Goal: Task Accomplishment & Management: Complete application form

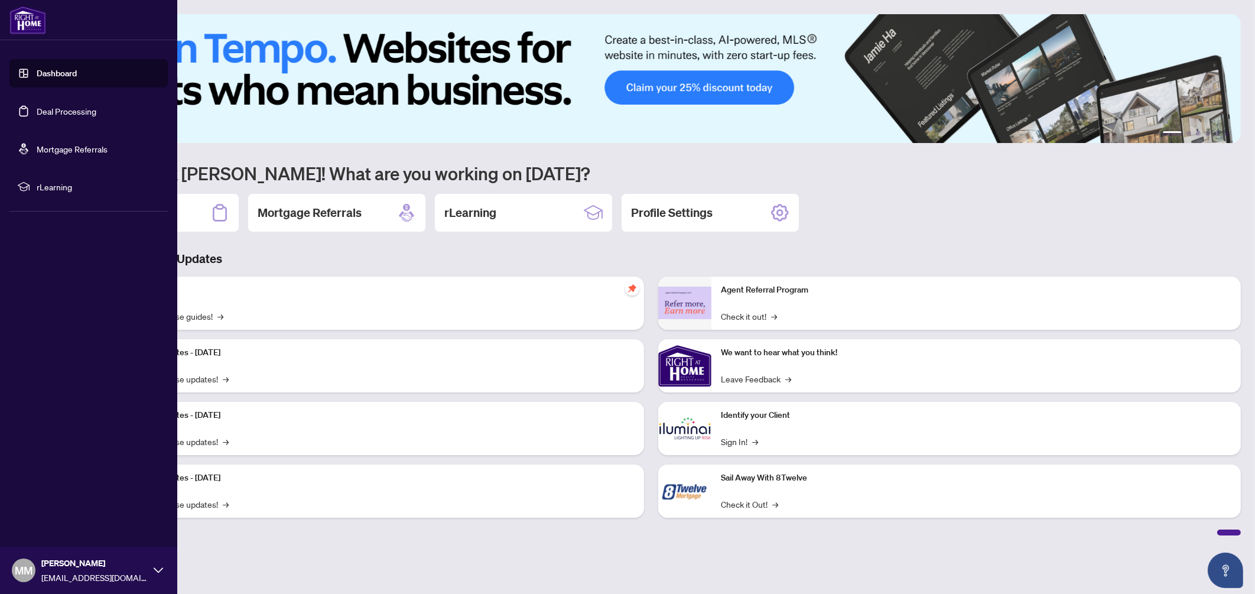
click at [51, 109] on link "Deal Processing" at bounding box center [67, 111] width 60 height 11
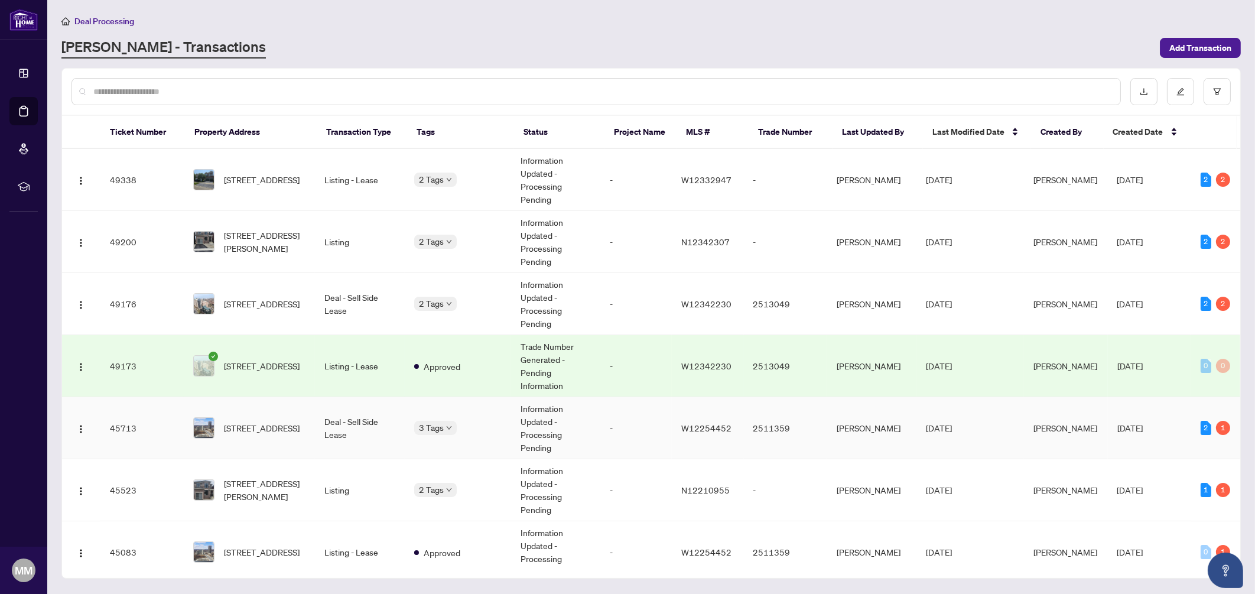
click at [377, 423] on td "Deal - Sell Side Lease" at bounding box center [360, 428] width 90 height 62
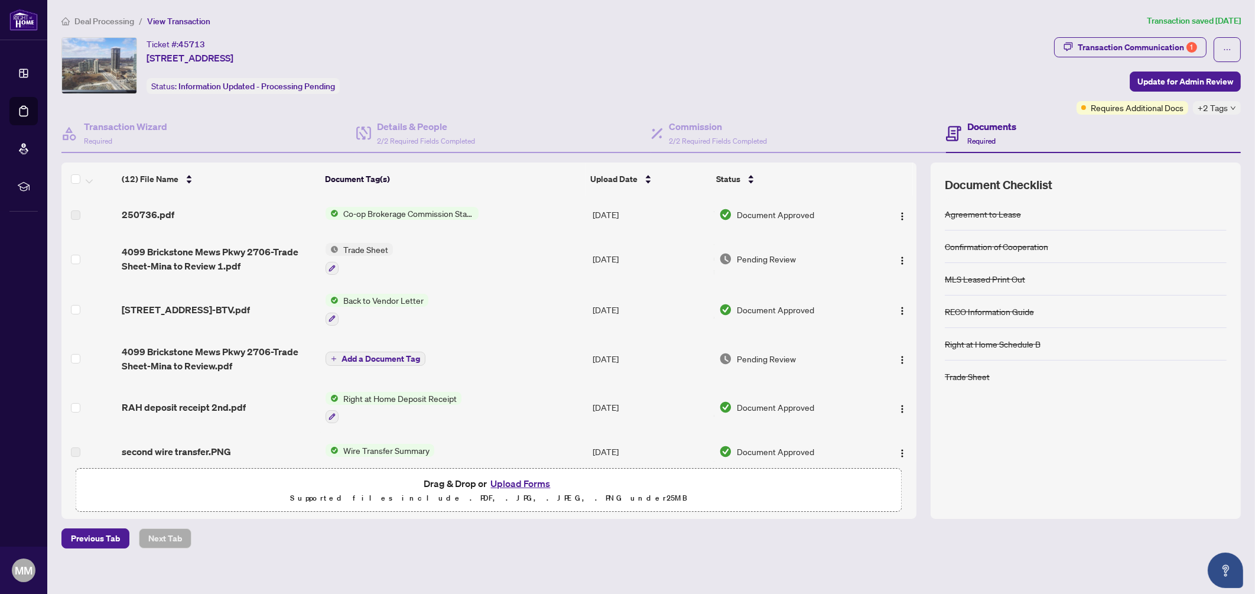
click at [1162, 115] on div "Documents Required" at bounding box center [1093, 134] width 295 height 38
click at [1161, 37] on button "Transaction Communication 1" at bounding box center [1130, 47] width 152 height 20
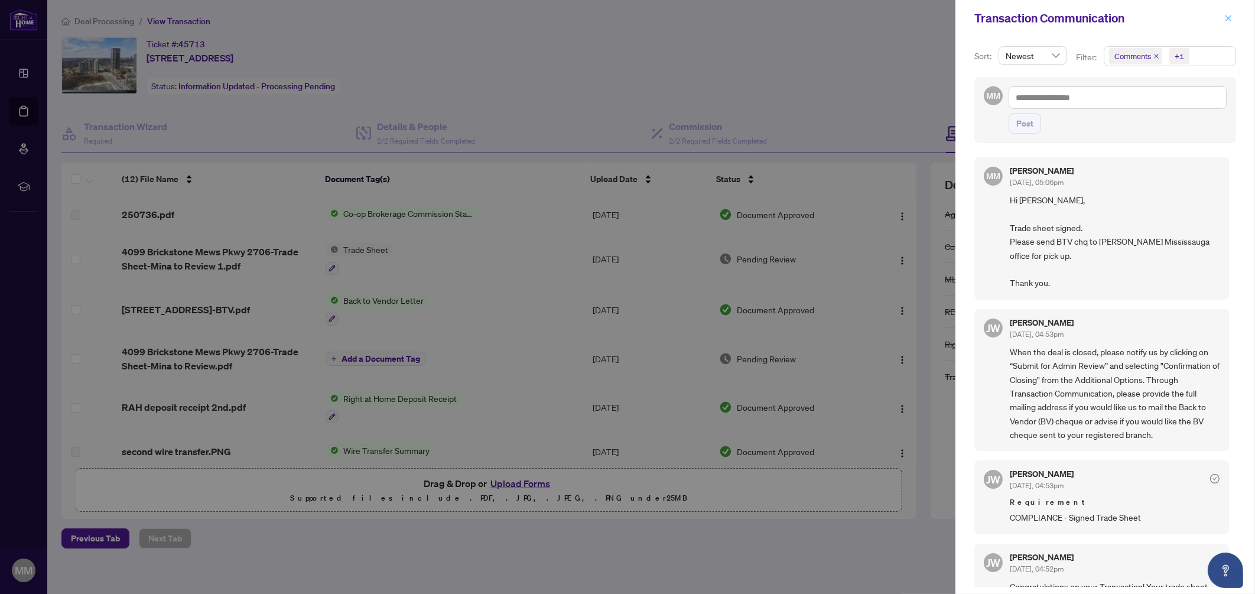
click at [1227, 22] on icon "close" at bounding box center [1229, 18] width 8 height 8
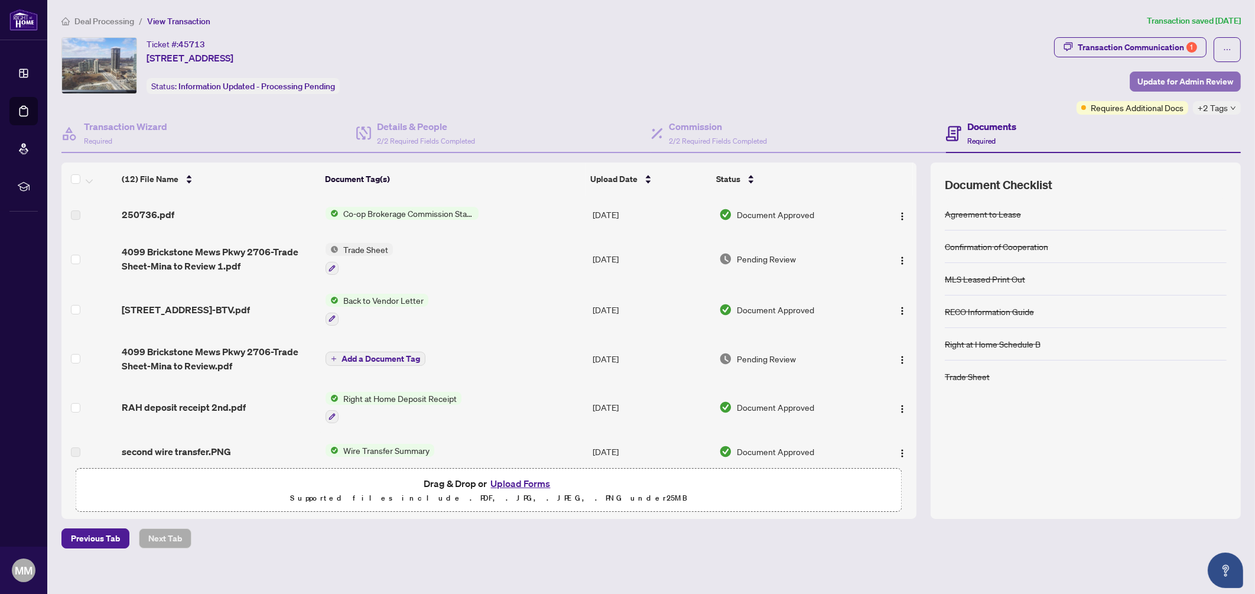
click at [1214, 77] on span "Update for Admin Review" at bounding box center [1186, 81] width 96 height 19
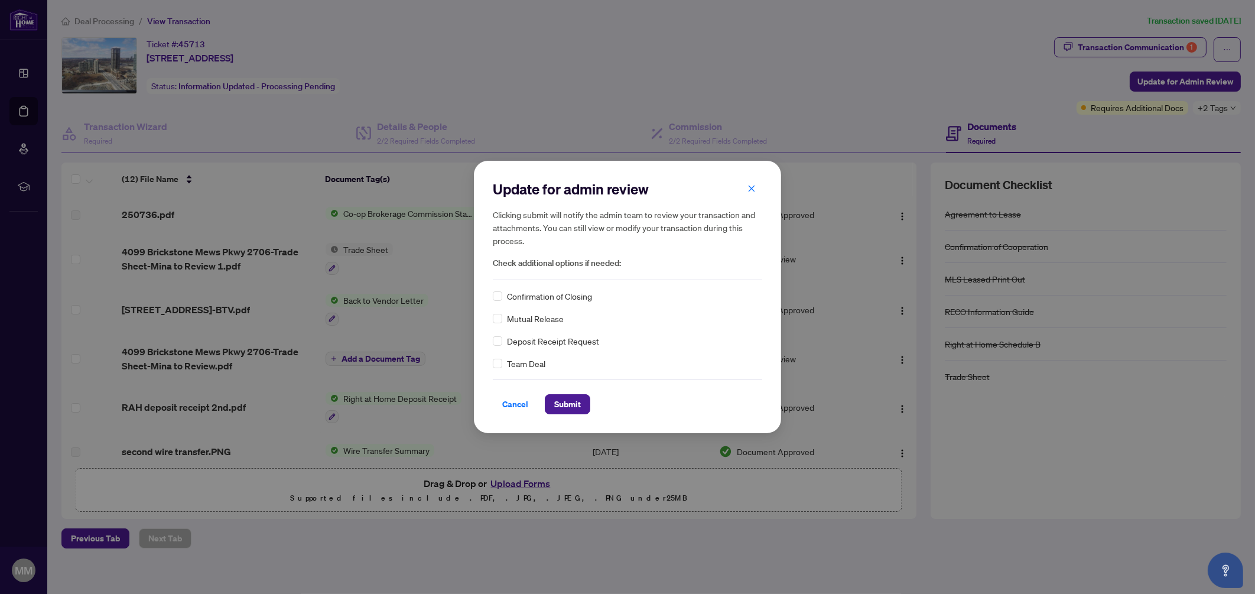
click at [529, 291] on span "Confirmation of Closing" at bounding box center [549, 296] width 85 height 13
click at [563, 400] on span "Submit" at bounding box center [567, 404] width 27 height 19
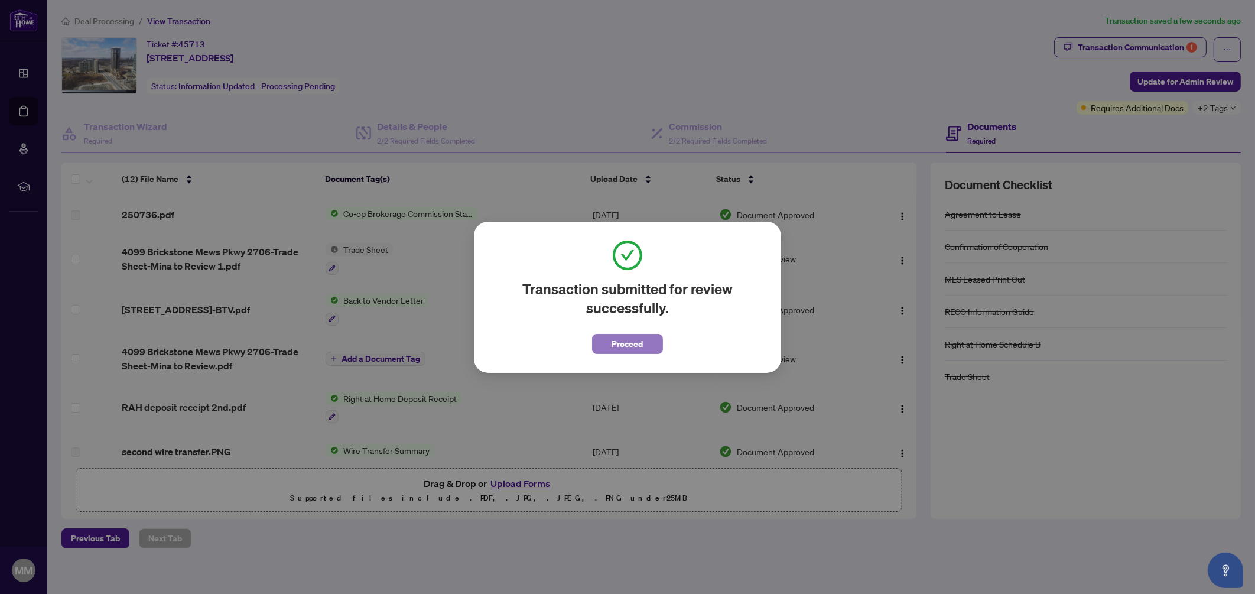
click at [642, 341] on span "Proceed" at bounding box center [627, 343] width 31 height 19
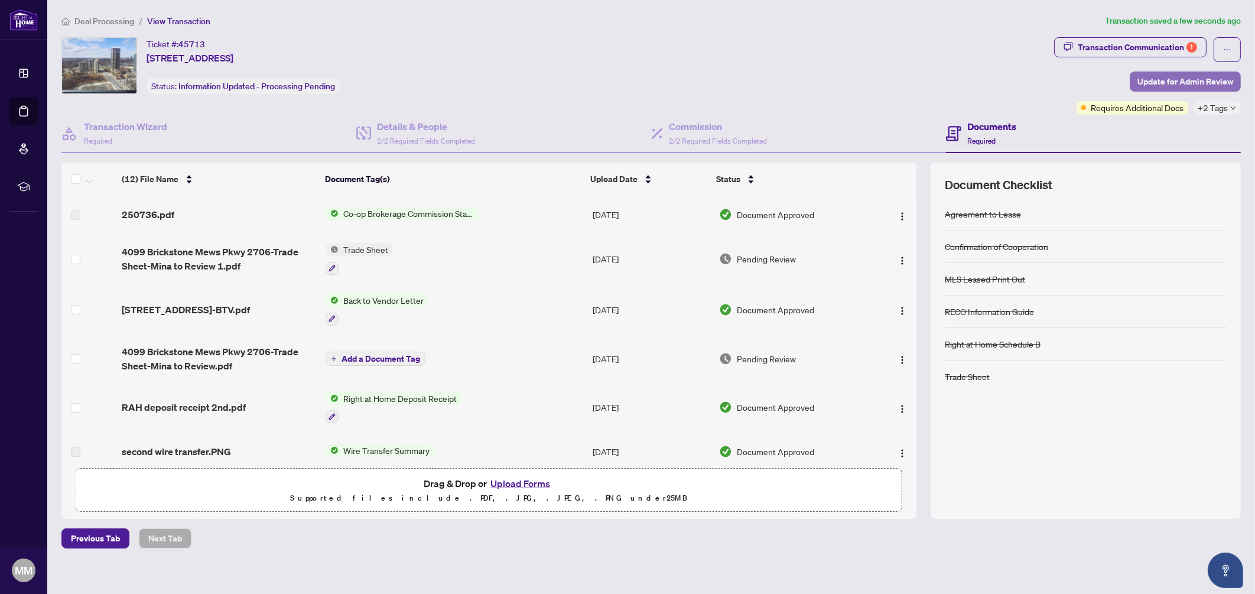
click at [1180, 79] on span "Update for Admin Review" at bounding box center [1186, 81] width 96 height 19
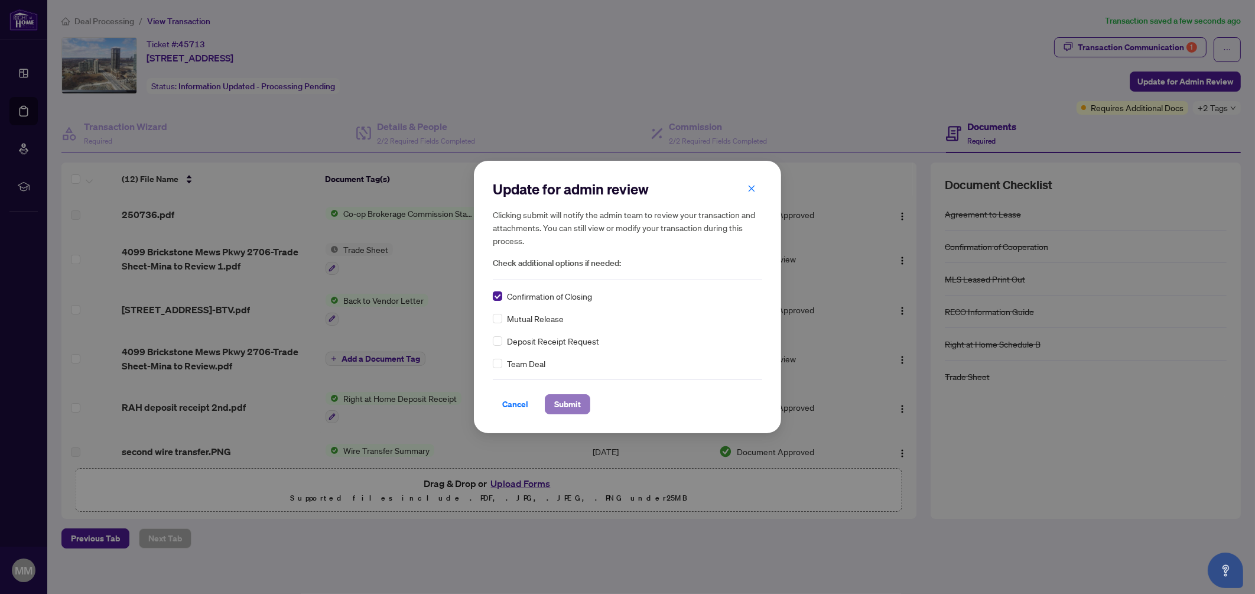
click at [577, 405] on span "Submit" at bounding box center [567, 404] width 27 height 19
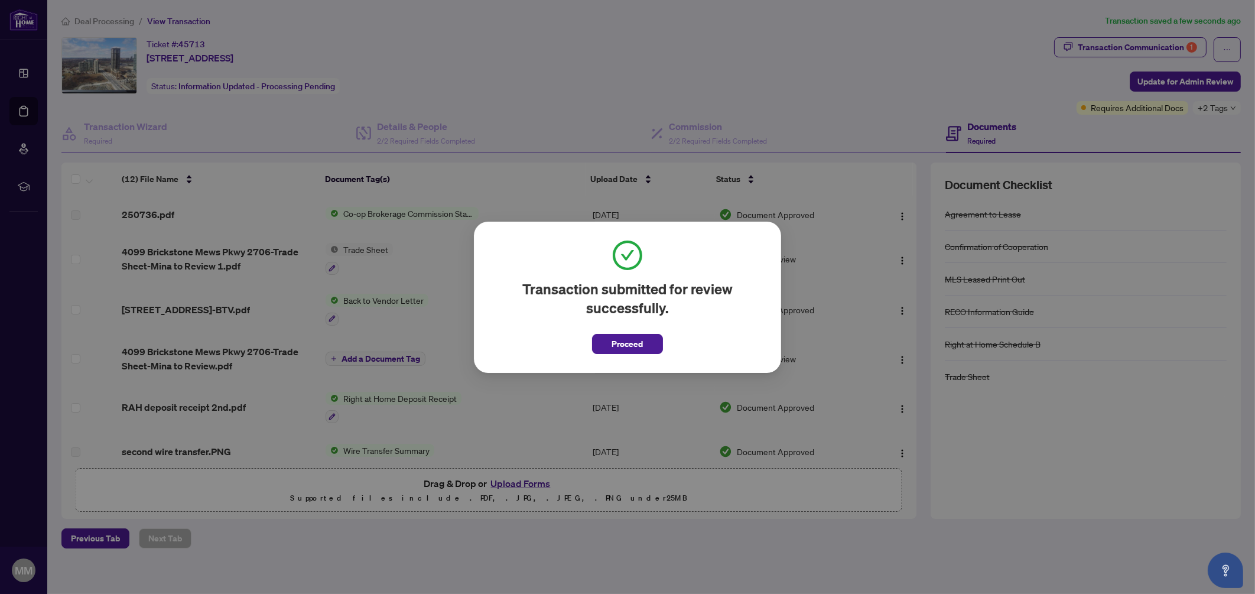
click at [1204, 80] on div "Transaction submitted for review successfully. Proceed Cancel OK" at bounding box center [627, 297] width 1255 height 594
click at [607, 341] on button "Proceed" at bounding box center [627, 344] width 71 height 20
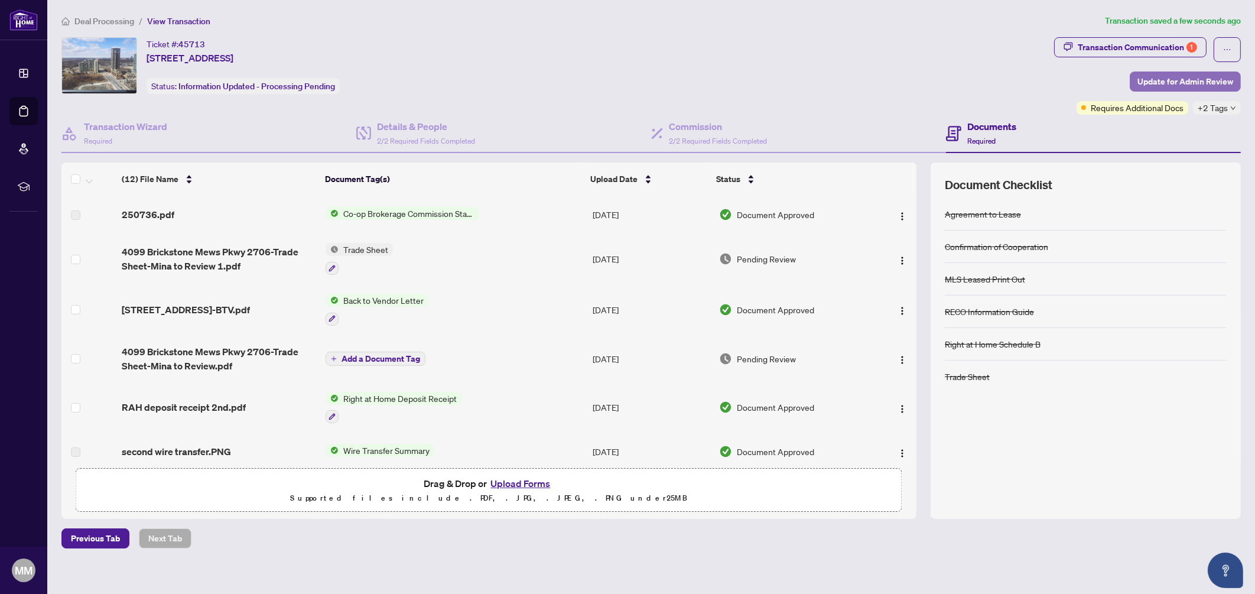
click at [1158, 77] on span "Update for Admin Review" at bounding box center [1186, 81] width 96 height 19
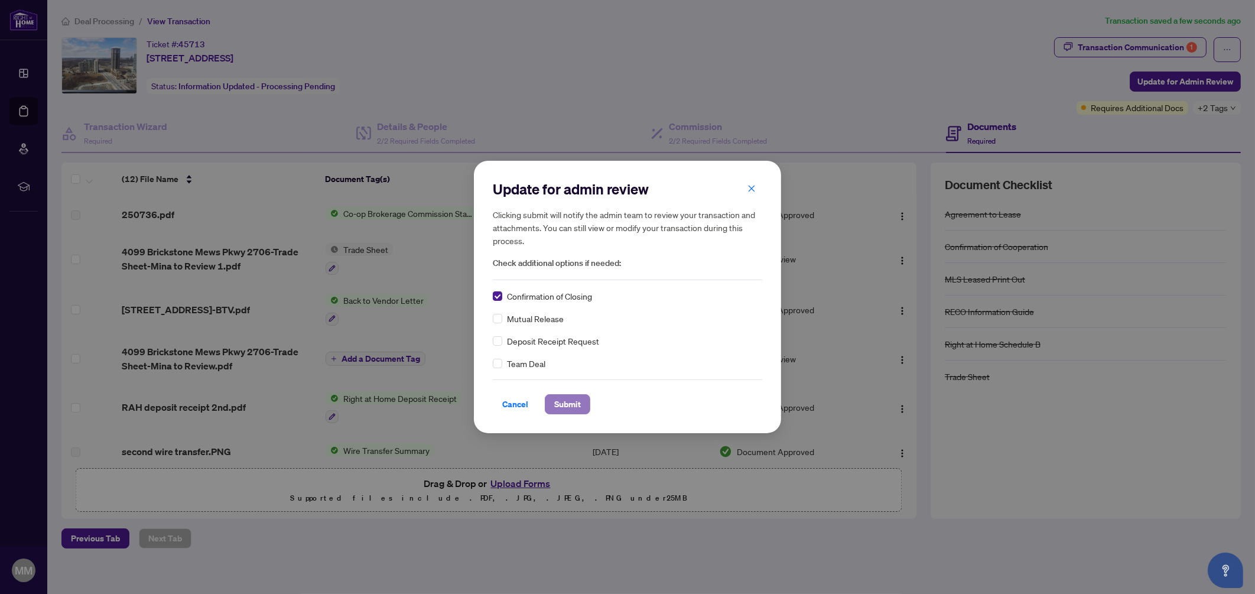
click at [555, 402] on span "Submit" at bounding box center [567, 404] width 27 height 19
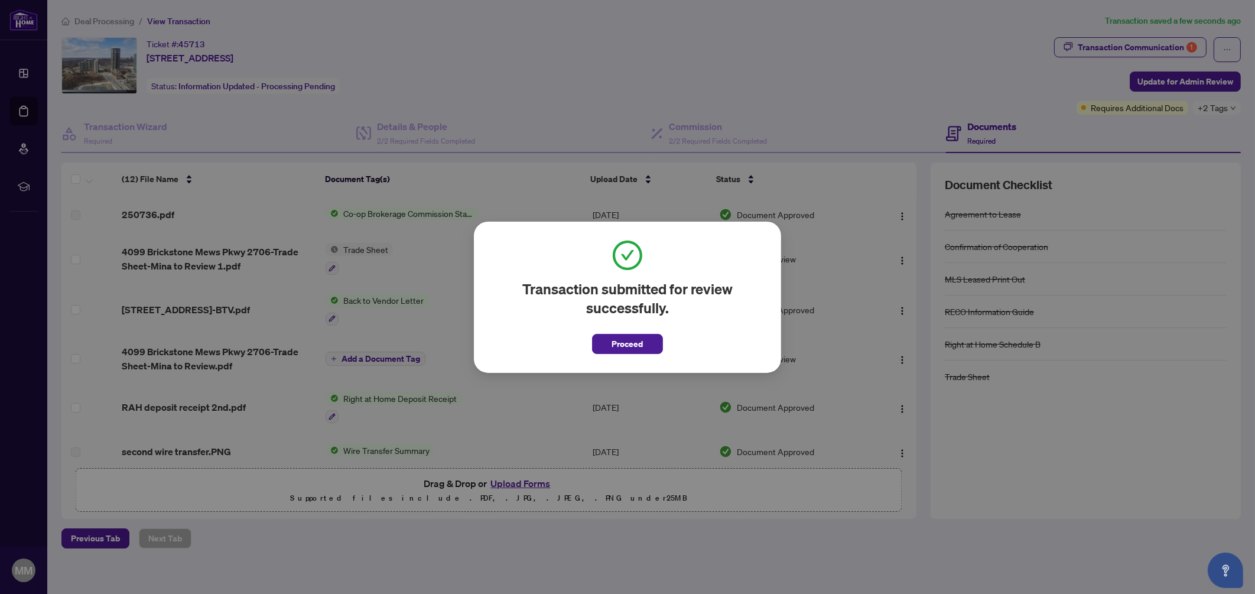
click at [638, 332] on span "Proceed" at bounding box center [627, 340] width 71 height 27
click at [636, 332] on span "Proceed" at bounding box center [627, 340] width 71 height 27
drag, startPoint x: 636, startPoint y: 332, endPoint x: 639, endPoint y: 343, distance: 10.9
click at [639, 343] on span "Proceed" at bounding box center [627, 343] width 31 height 19
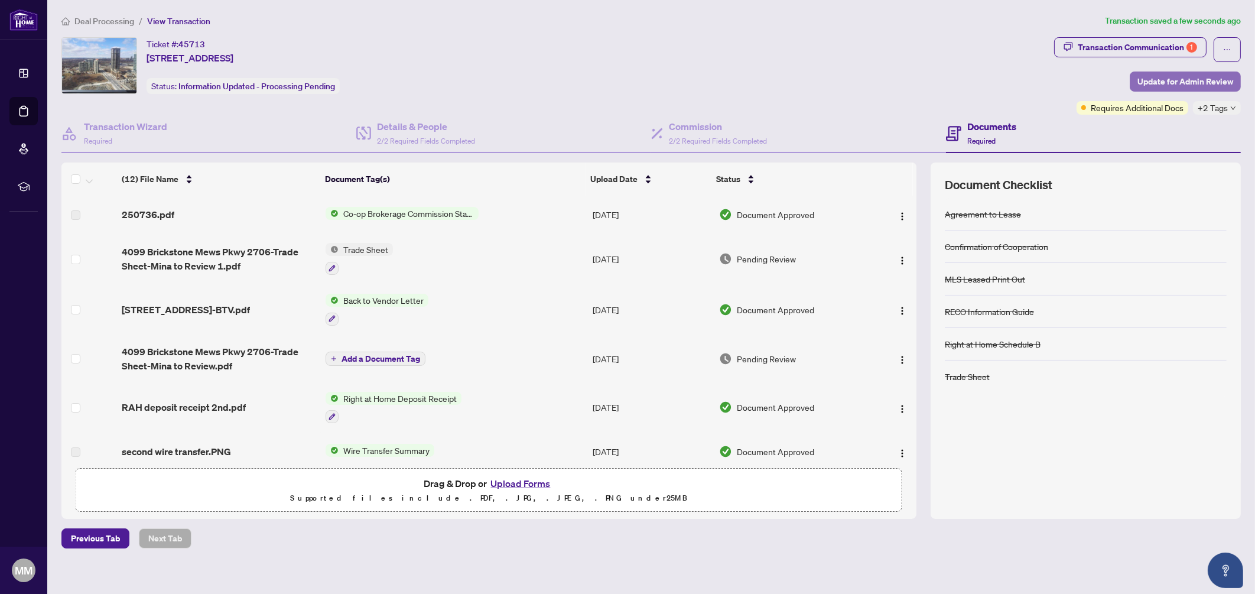
click at [1184, 85] on span "Update for Admin Review" at bounding box center [1186, 81] width 96 height 19
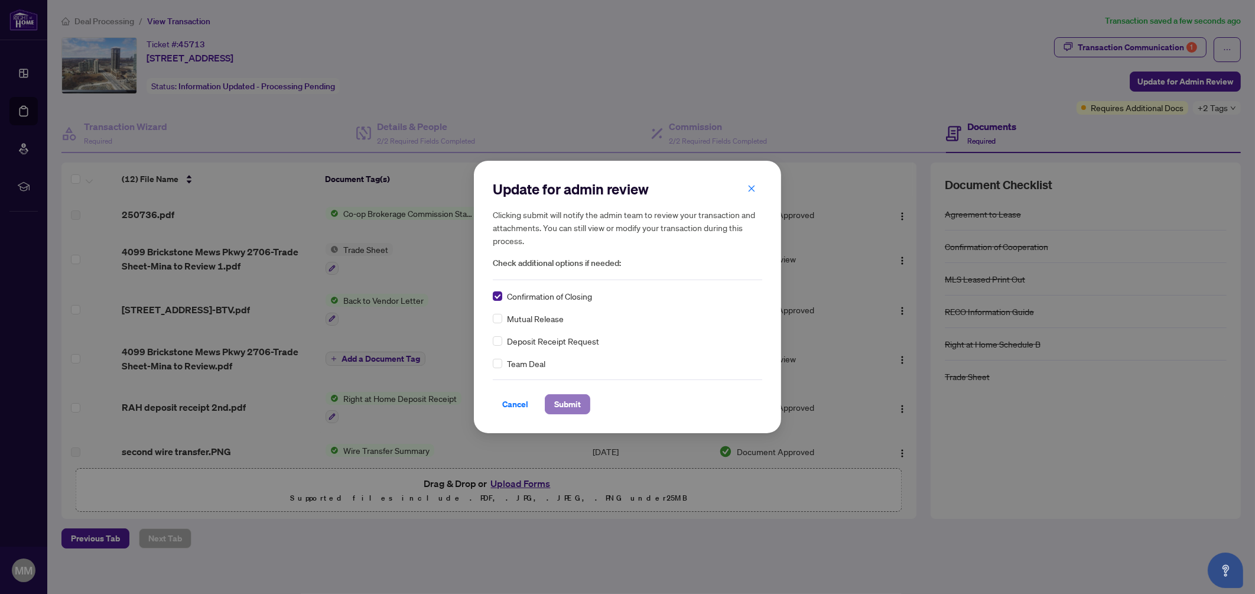
click at [554, 402] on span "Submit" at bounding box center [567, 404] width 27 height 19
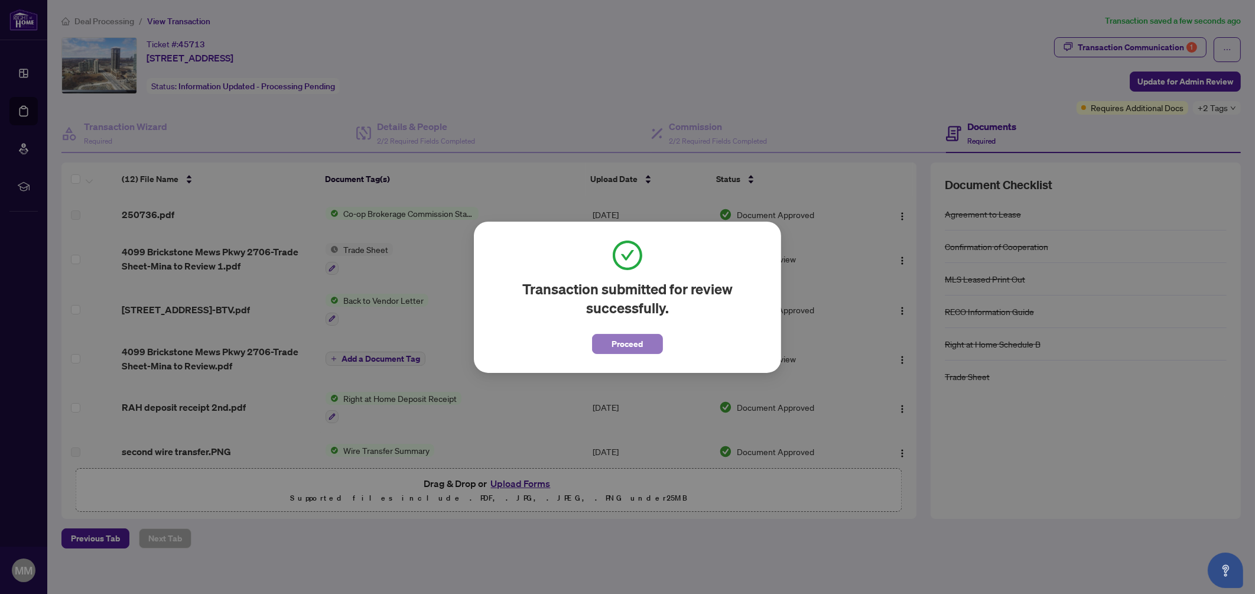
click at [647, 344] on button "Proceed" at bounding box center [627, 344] width 71 height 20
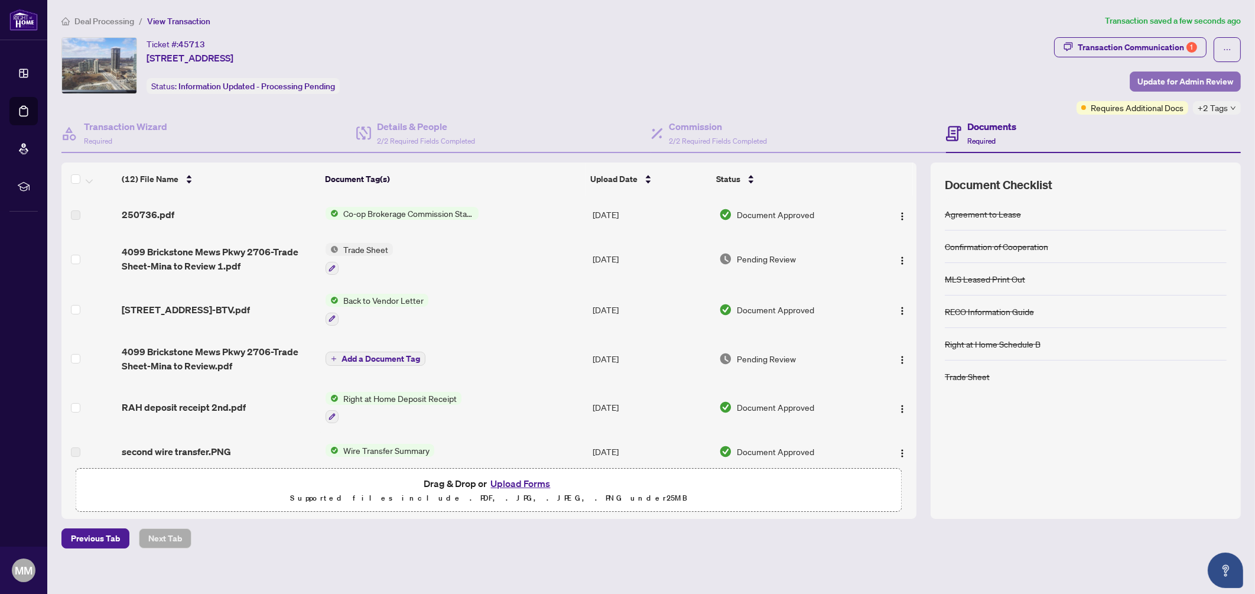
click at [1188, 80] on span "Update for Admin Review" at bounding box center [1186, 81] width 96 height 19
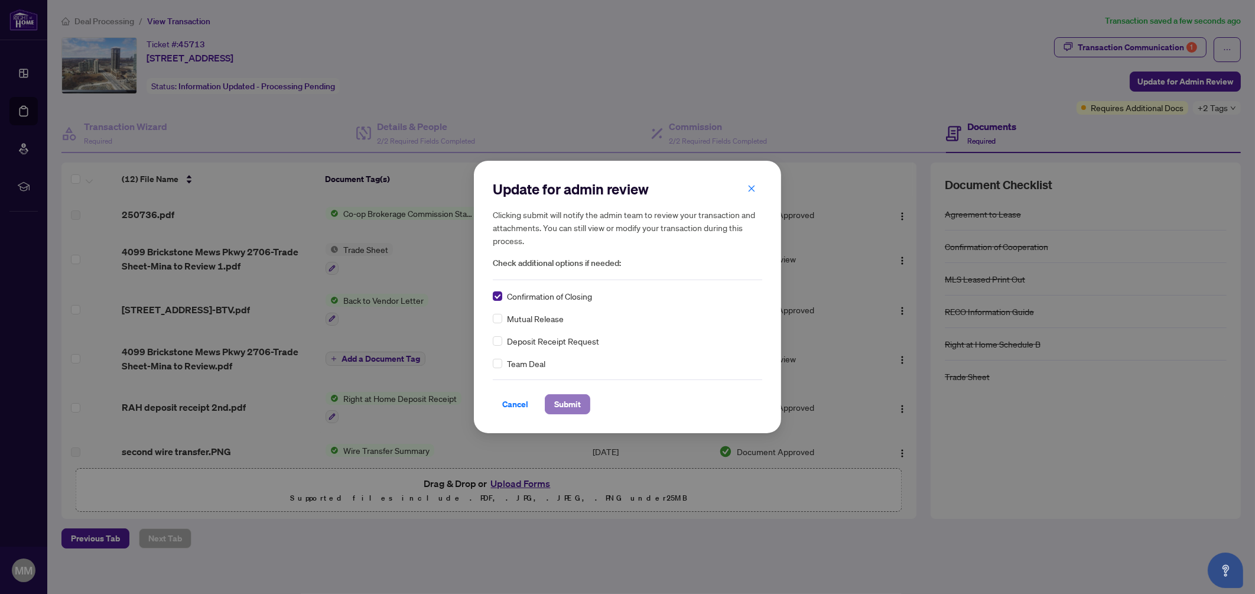
click at [561, 412] on span "Submit" at bounding box center [567, 404] width 27 height 19
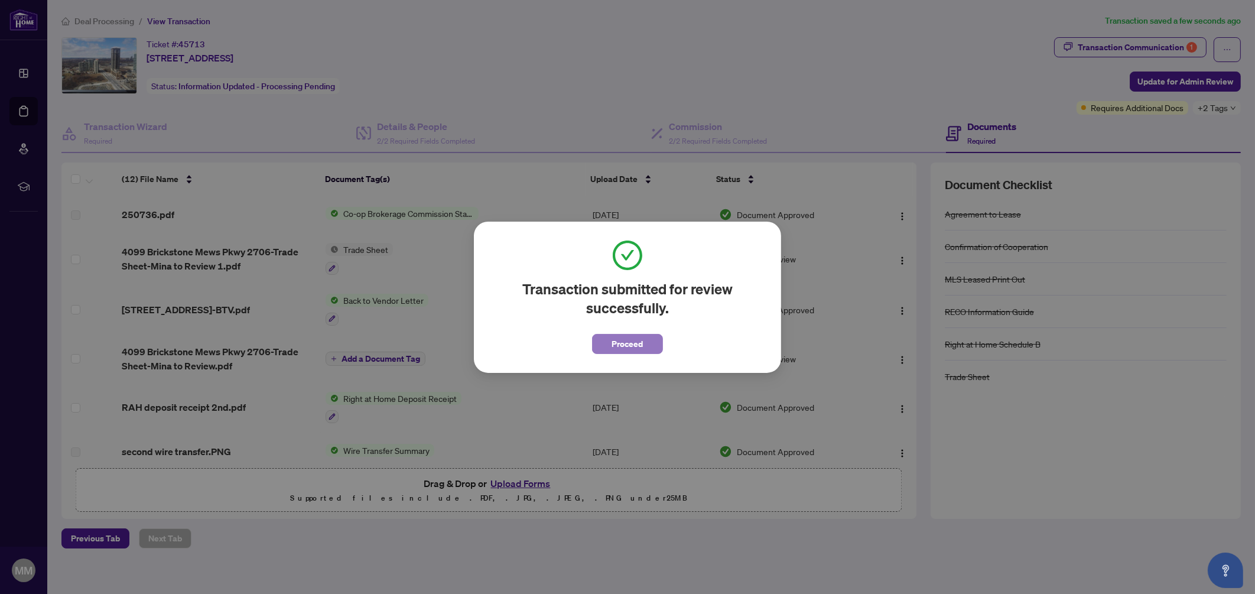
click at [626, 350] on span "Proceed" at bounding box center [627, 343] width 31 height 19
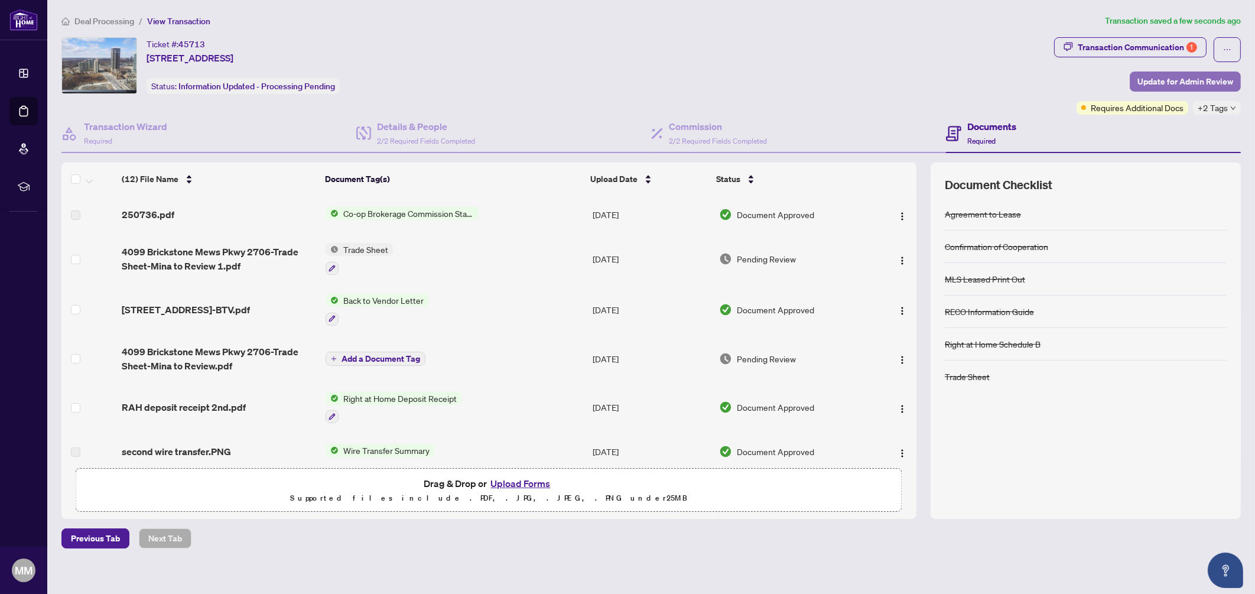
click at [1146, 80] on span "Update for Admin Review" at bounding box center [1186, 81] width 96 height 19
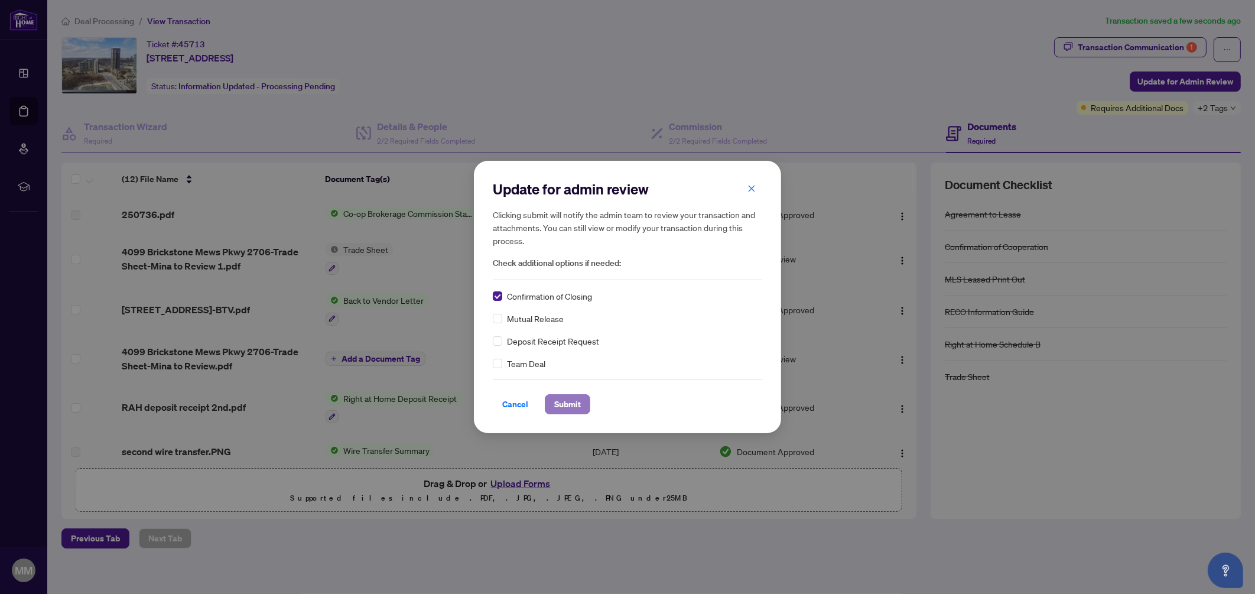
click at [561, 402] on span "Submit" at bounding box center [567, 404] width 27 height 19
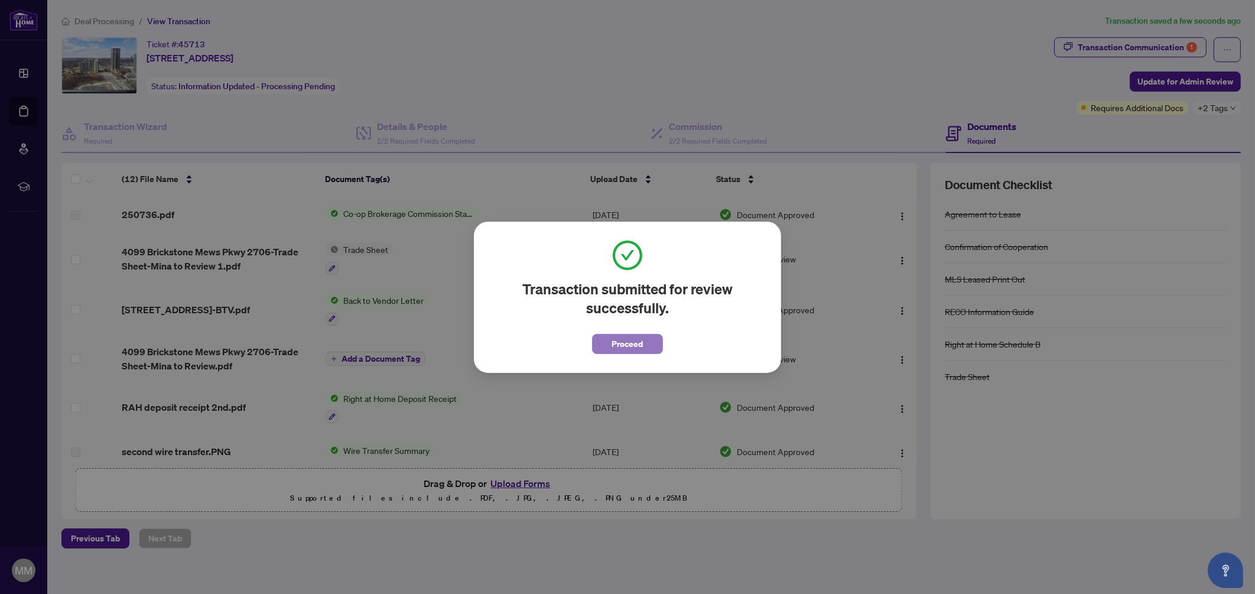
click at [617, 343] on span "Proceed" at bounding box center [627, 343] width 31 height 19
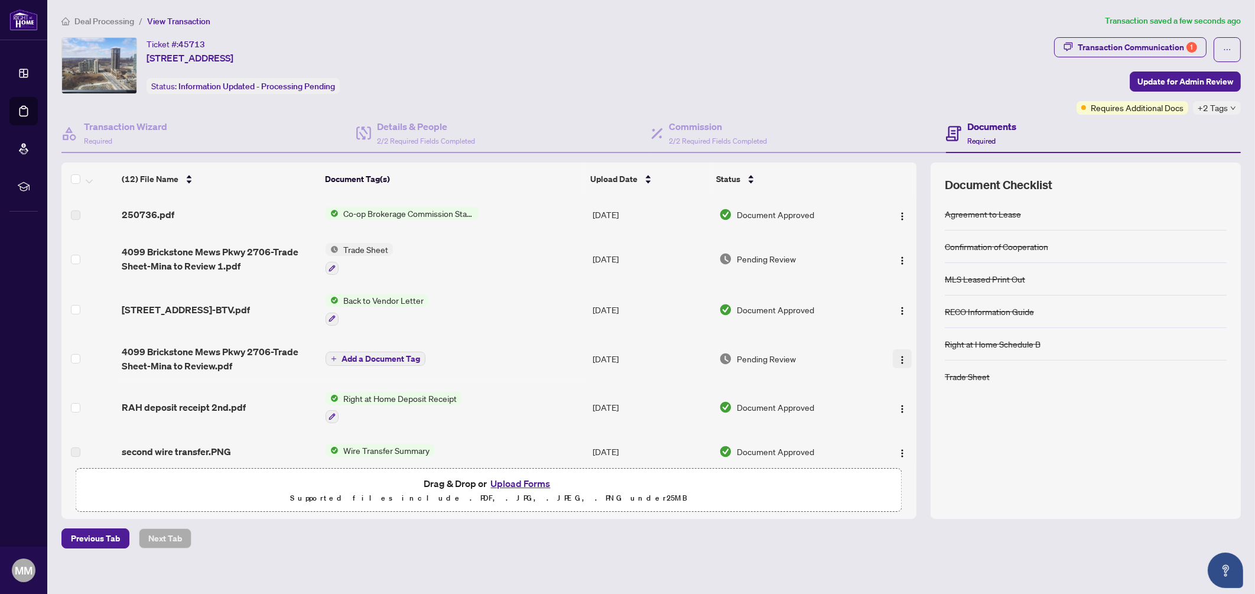
click at [899, 361] on span "button" at bounding box center [902, 358] width 9 height 13
click at [922, 474] on span "Archive" at bounding box center [955, 473] width 113 height 13
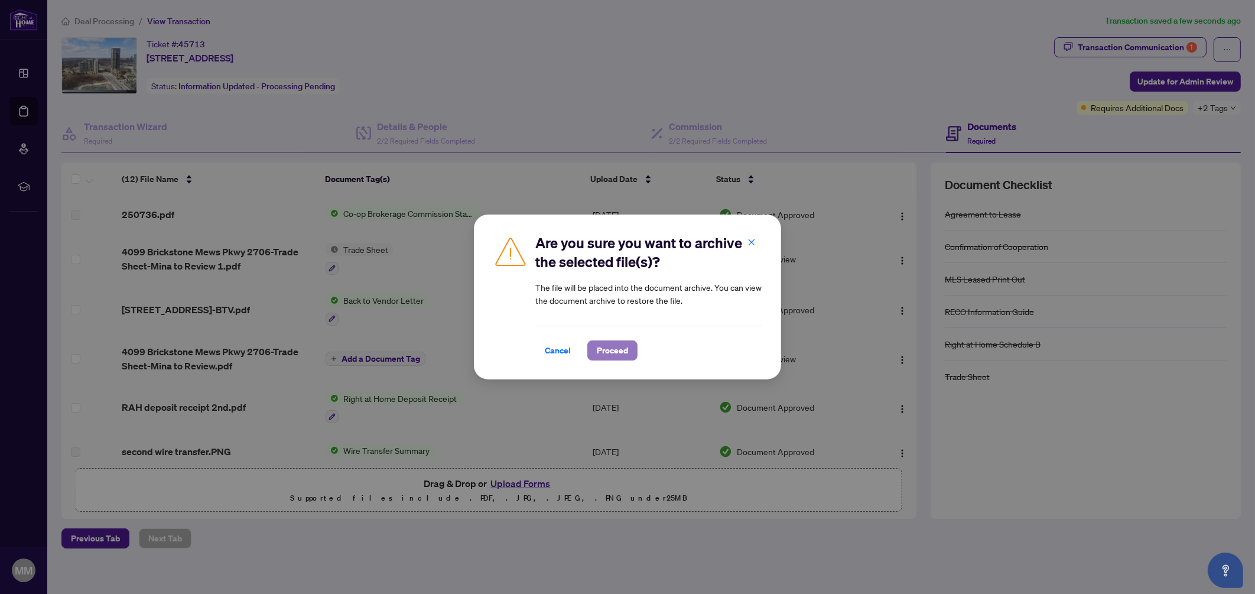
click at [618, 355] on span "Proceed" at bounding box center [612, 350] width 31 height 19
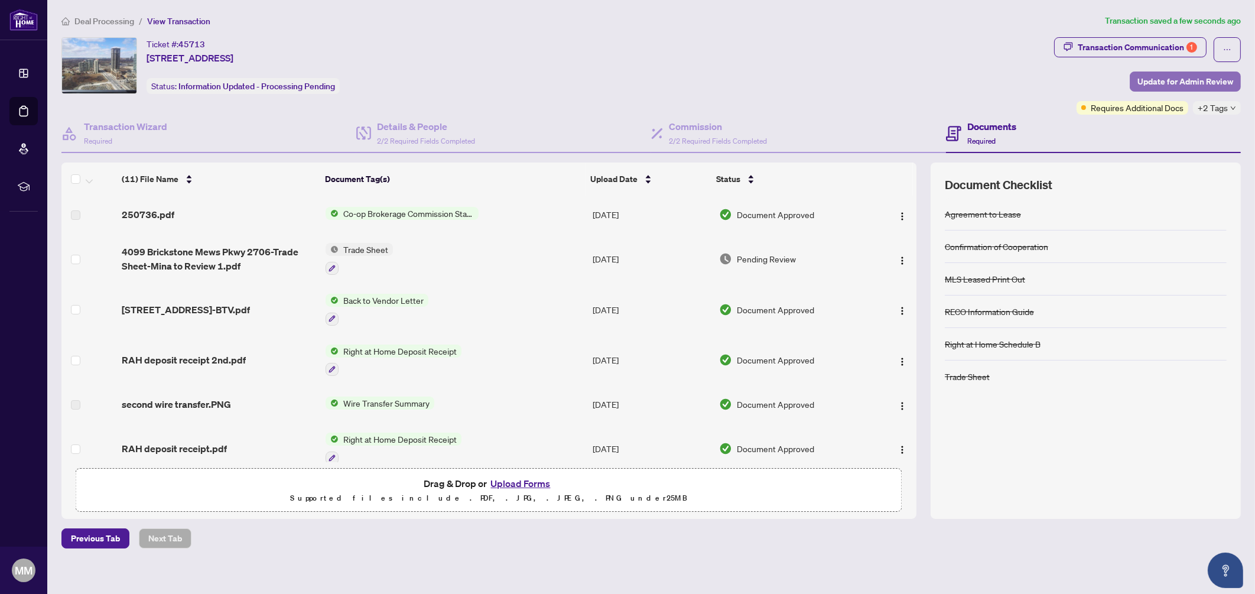
click at [1158, 83] on span "Update for Admin Review" at bounding box center [1186, 81] width 96 height 19
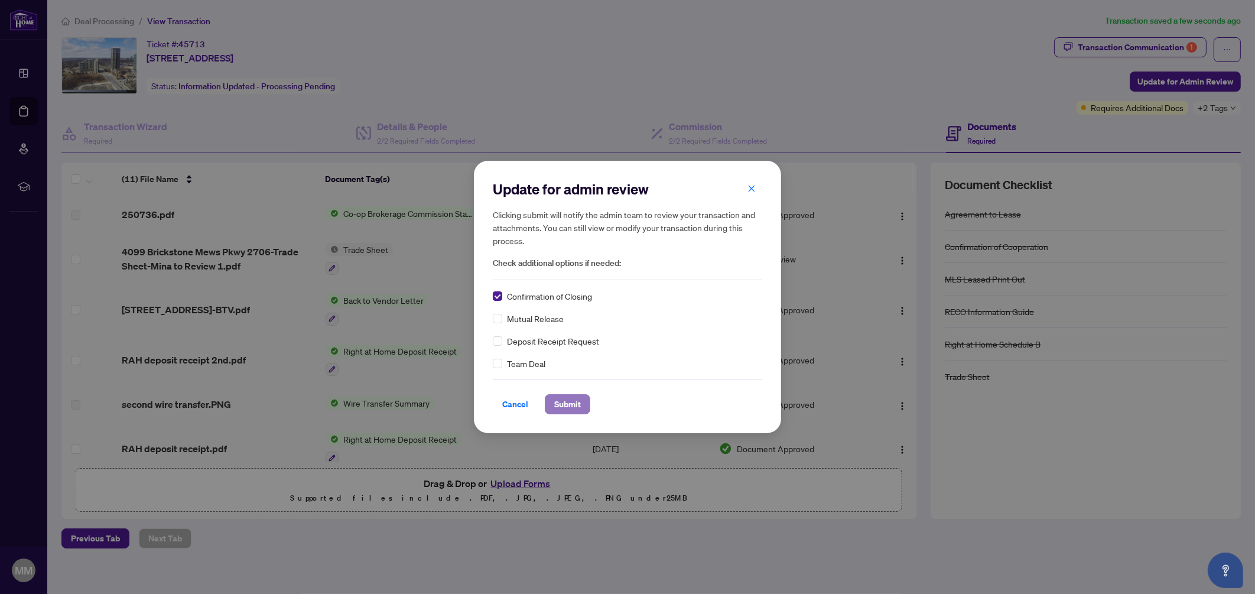
click at [569, 402] on span "Submit" at bounding box center [567, 404] width 27 height 19
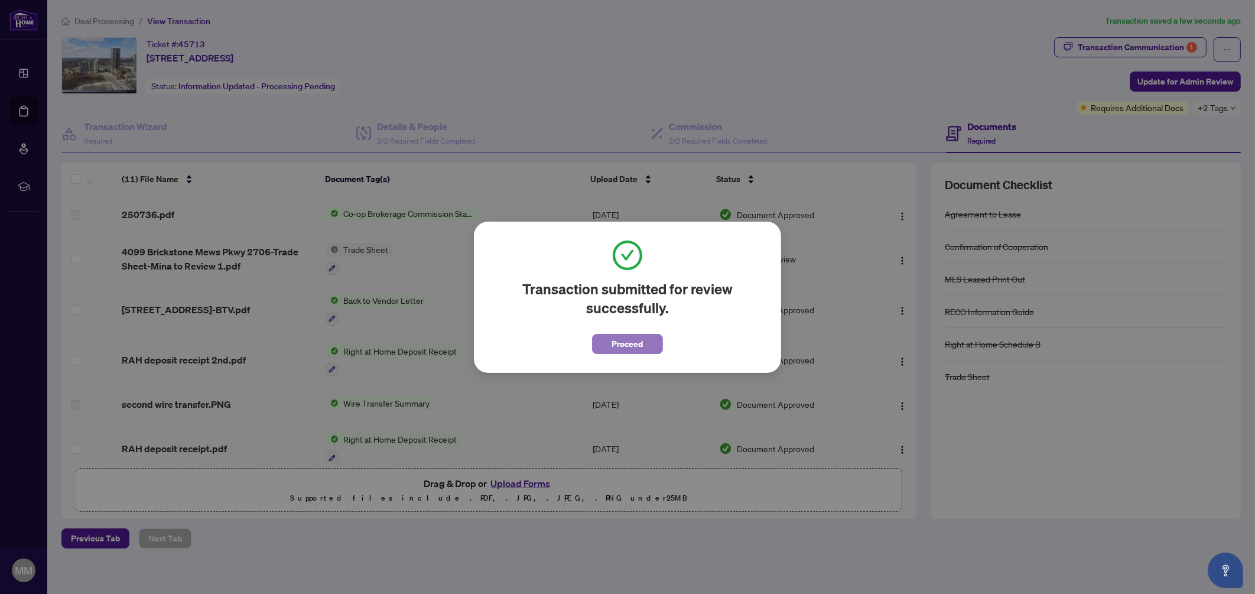
click at [632, 352] on span "Proceed" at bounding box center [627, 343] width 31 height 19
